Goal: Check status: Check status

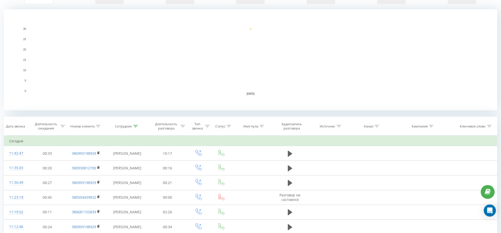
scroll to position [126, 0]
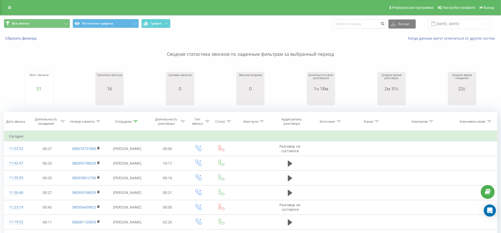
scroll to position [32, 0]
